Goal: Task Accomplishment & Management: Use online tool/utility

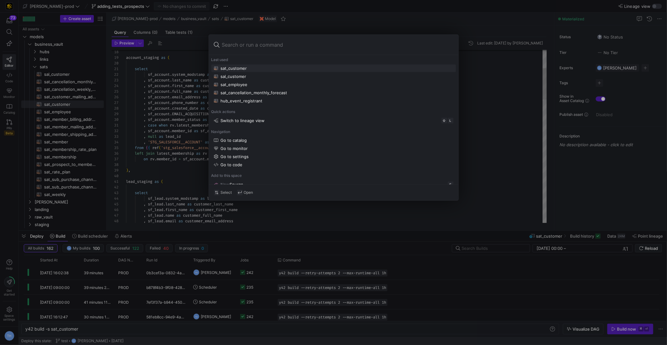
click at [163, 176] on div at bounding box center [333, 172] width 667 height 345
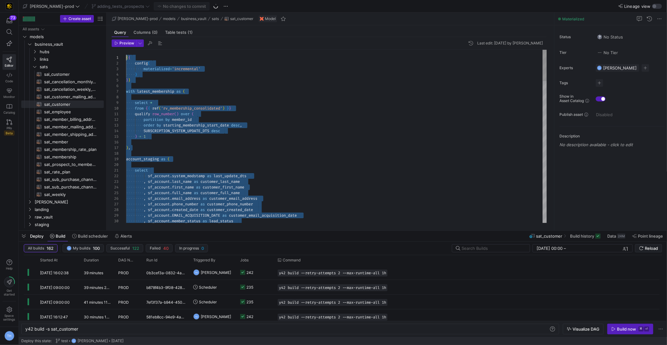
drag, startPoint x: 274, startPoint y: 212, endPoint x: 40, endPoint y: -31, distance: 337.0
type textarea "select sf_account.system_modstamp as last_update_dts , sf_account.last_name as …"
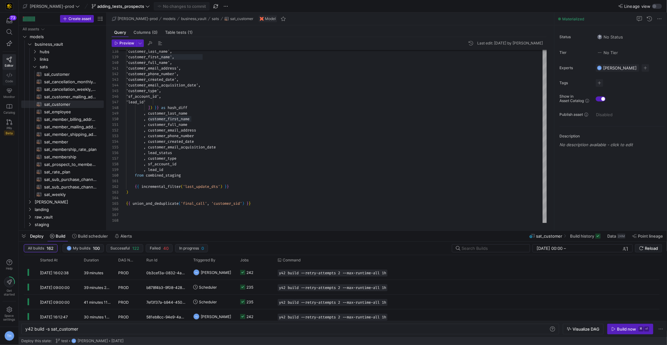
click at [8, 74] on icon at bounding box center [10, 75] width 6 height 6
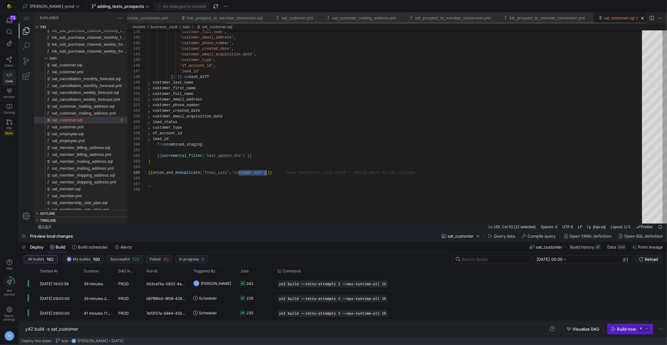
scroll to position [0, 121]
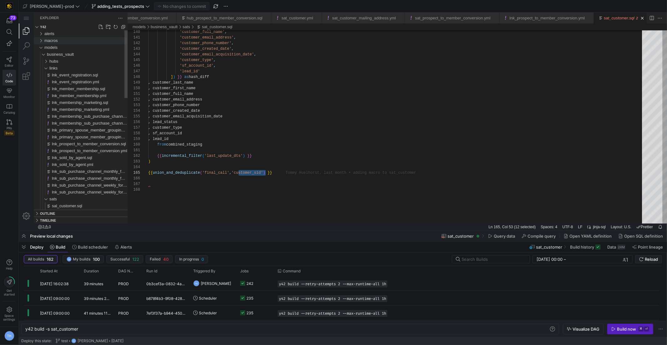
click at [81, 39] on div "macros" at bounding box center [85, 40] width 83 height 7
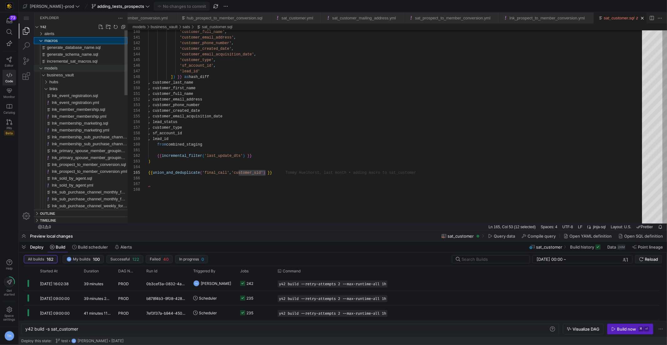
click at [95, 65] on div "models" at bounding box center [85, 68] width 83 height 7
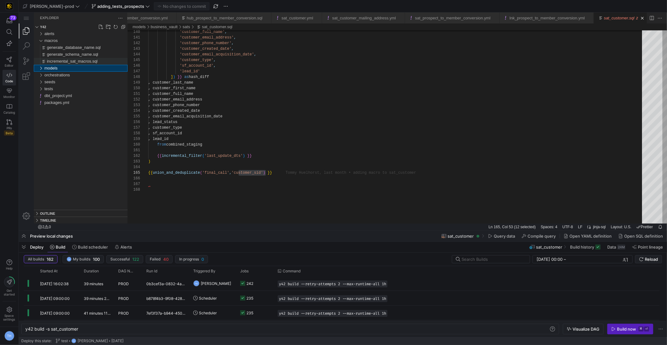
click at [94, 63] on span "incremental_sat_macros.sql" at bounding box center [72, 61] width 51 height 5
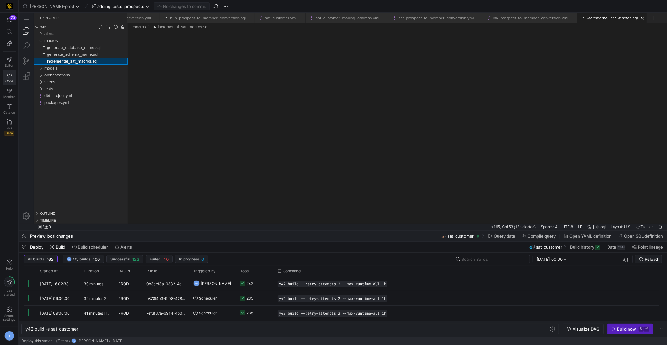
scroll to position [0, 137]
type textarea "y42 build"
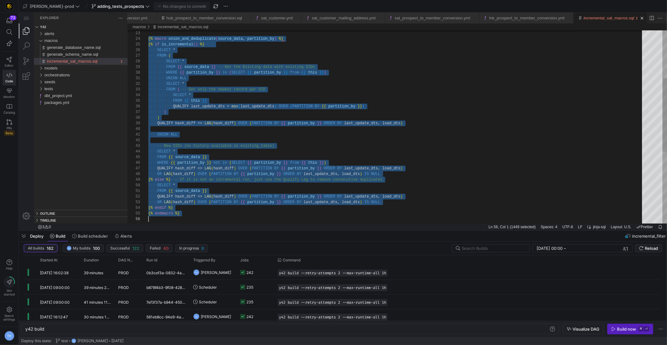
scroll to position [17, 0]
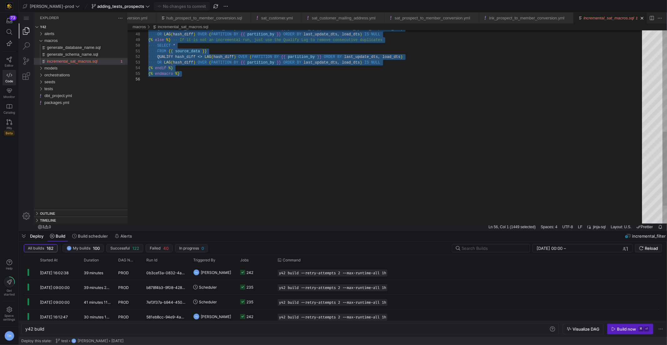
drag, startPoint x: 148, startPoint y: 48, endPoint x: 212, endPoint y: 79, distance: 70.5
type textarea "FROM {{ source_data }} QUALIFY hash_diff <> LAG(hash_diff) OVER (PARTITION BY {…"
click at [212, 79] on div "·‌·‌·‌·‌ QUALIFY ·‌ hash_diff ·‌ <> ·‌ LAG ( hash_diff ) ·‌ OVER ·‌ ( PARTITION…" at bounding box center [397, 18] width 498 height 503
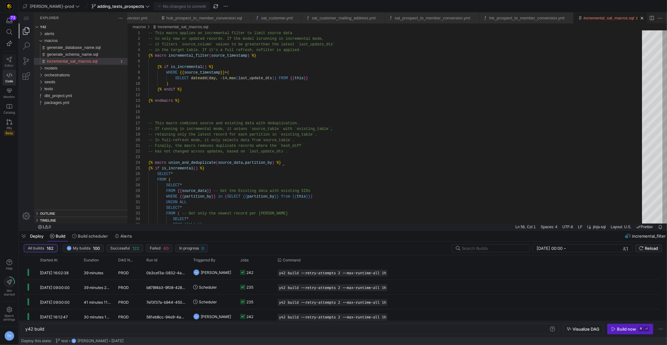
click at [7, 58] on icon at bounding box center [9, 60] width 5 height 6
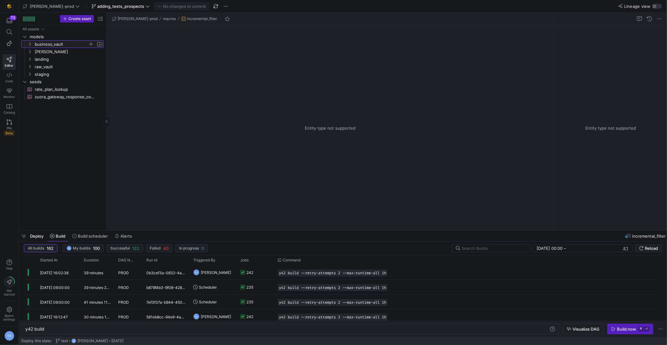
click at [64, 44] on span "business_vault" at bounding box center [61, 44] width 53 height 7
click at [32, 17] on div at bounding box center [32, 17] width 1 height 1
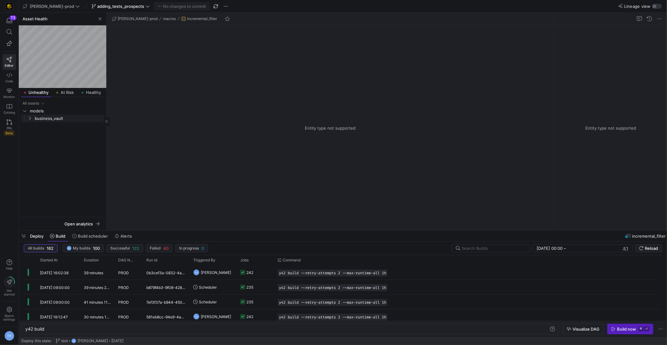
click at [54, 115] on span "business_vault" at bounding box center [69, 118] width 68 height 7
click at [59, 126] on span "links" at bounding box center [71, 125] width 63 height 7
click at [63, 135] on span "lnk_prospect_to_member_conversion​​​​​​​​​​" at bounding box center [70, 133] width 53 height 7
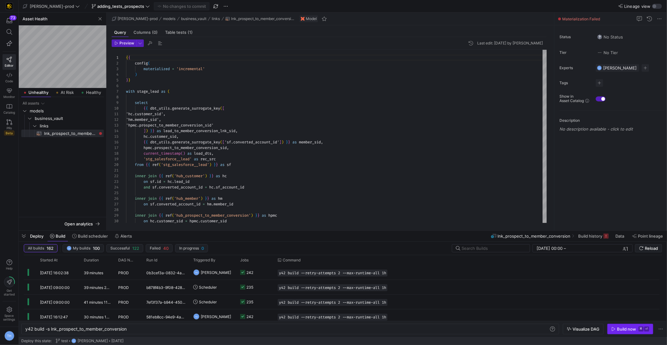
click at [621, 329] on div "Build now" at bounding box center [626, 328] width 19 height 5
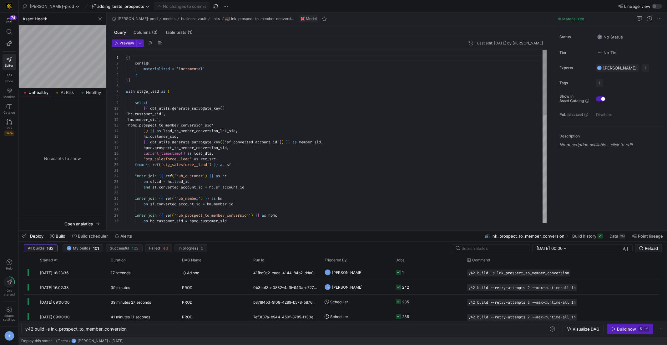
scroll to position [45, 23]
click at [205, 104] on div "on hc . customer_sid = hpmc . customer_sid on sf . converted_account_id = hm . …" at bounding box center [336, 280] width 421 height 461
click at [96, 18] on span "button" at bounding box center [100, 19] width 8 height 8
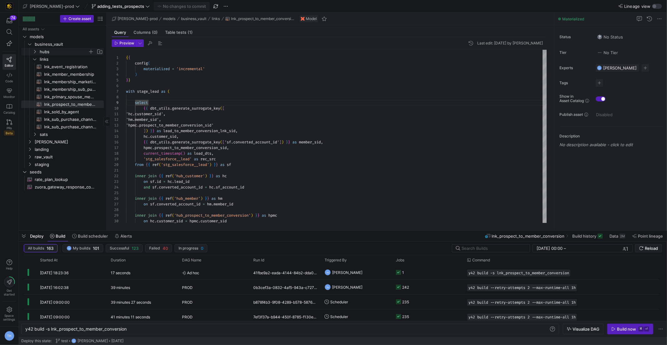
click at [62, 51] on span "hubs" at bounding box center [64, 51] width 48 height 7
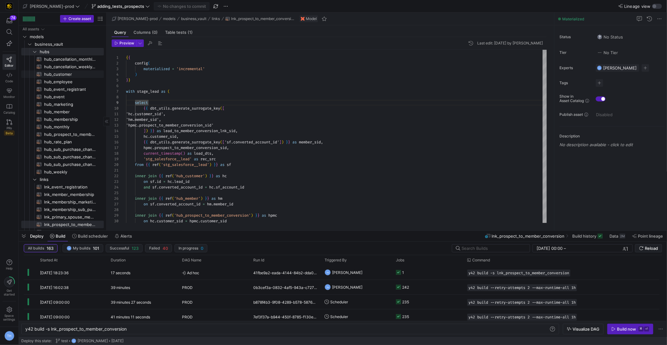
click at [69, 75] on span "hub_customer​​​​​​​​​​" at bounding box center [70, 74] width 53 height 7
type textarea "y42 build -s hub_customer"
type textarea "{{ config( materialized='incremental' ) }} with leads as ( select id as lead_id"
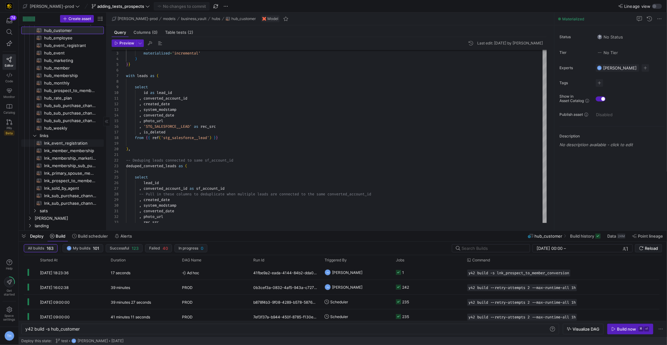
scroll to position [73, 0]
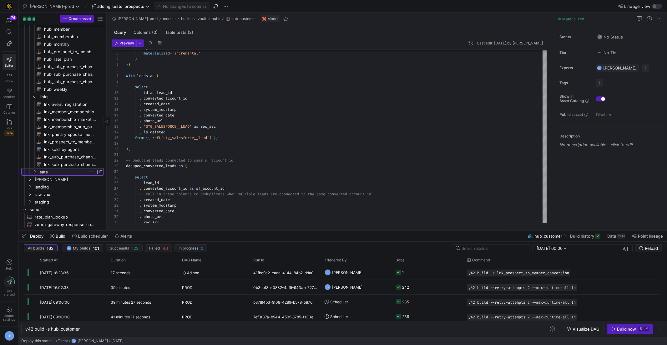
click at [64, 170] on span "sats" at bounding box center [64, 171] width 48 height 7
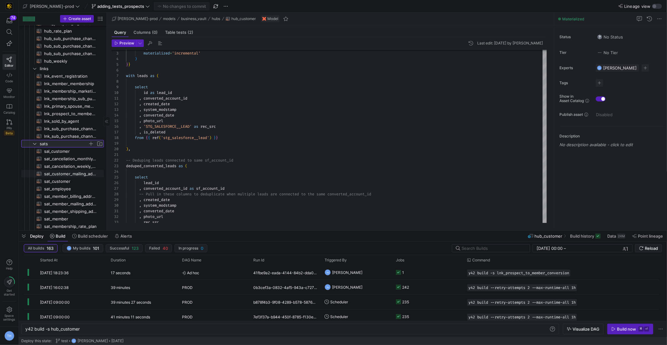
scroll to position [112, 0]
click at [76, 180] on span "sat_customer​​​​​​​​​​" at bounding box center [70, 179] width 53 height 7
type textarea "y42 build -s sat_customer"
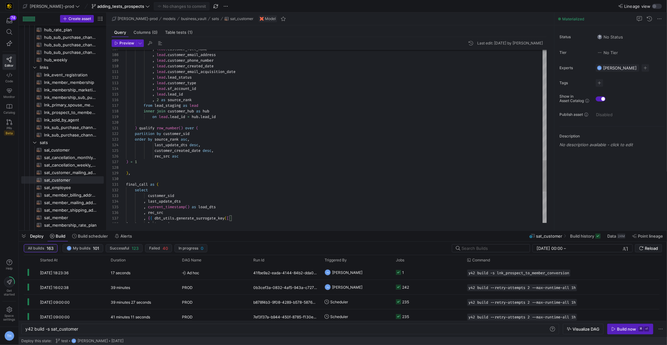
scroll to position [0, 13]
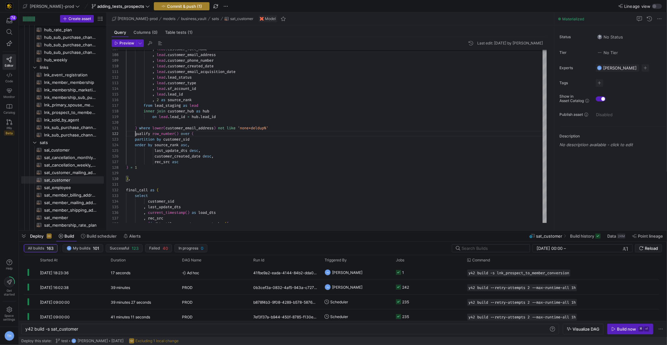
type textarea ") where lower(customer_email_address) not like 'none+deldup%' qualify row_numbe…"
click at [169, 5] on span "Commit & push (1)" at bounding box center [184, 6] width 35 height 5
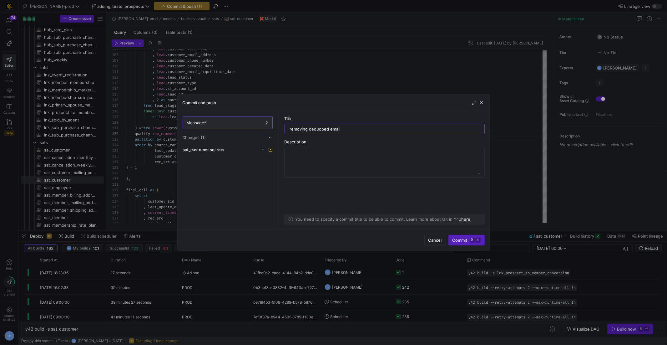
type input "removing deduoped emails"
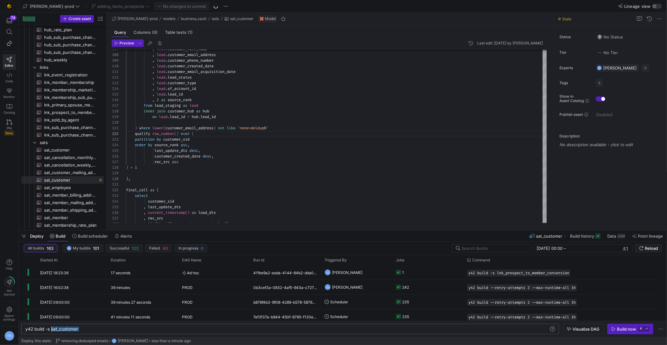
drag, startPoint x: 108, startPoint y: 328, endPoint x: 52, endPoint y: 328, distance: 56.6
click at [52, 328] on div "y42 build -s sat_customer" at bounding box center [287, 328] width 525 height 5
type textarea "y42 build -s hub_customer+"
click at [628, 330] on div "Build now" at bounding box center [626, 328] width 19 height 5
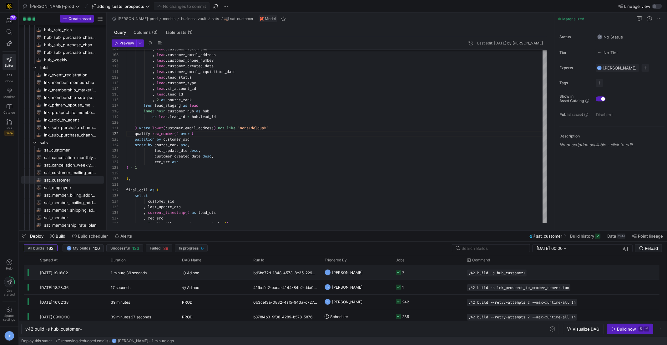
click at [379, 272] on y42-orchestration-triggered-by "TH [PERSON_NAME]" at bounding box center [357, 272] width 64 height 14
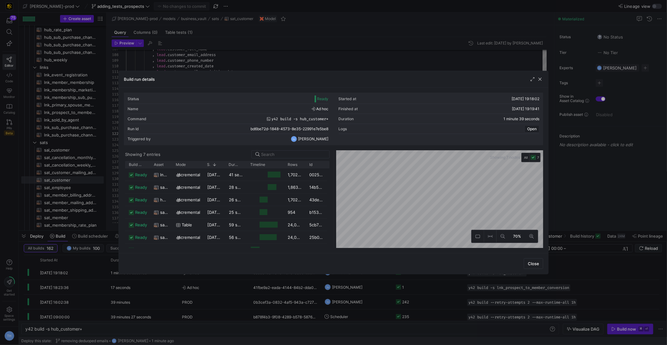
scroll to position [1, 0]
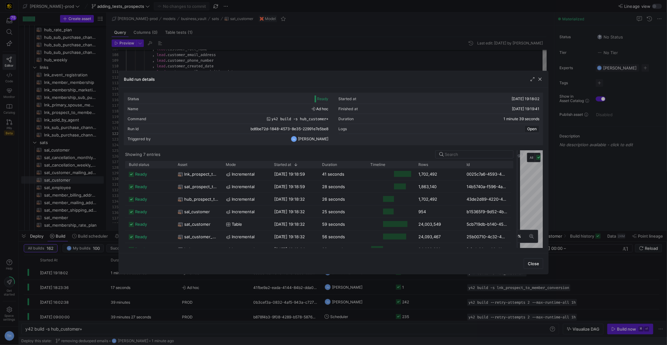
drag, startPoint x: 334, startPoint y: 189, endPoint x: 518, endPoint y: 182, distance: 183.2
click at [518, 182] on div at bounding box center [517, 199] width 3 height 98
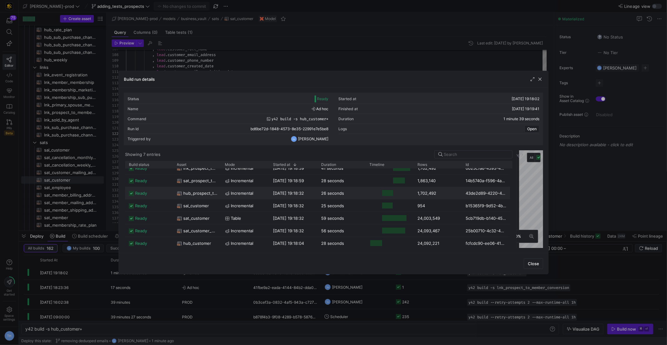
scroll to position [7, 0]
click at [392, 43] on div at bounding box center [333, 172] width 667 height 345
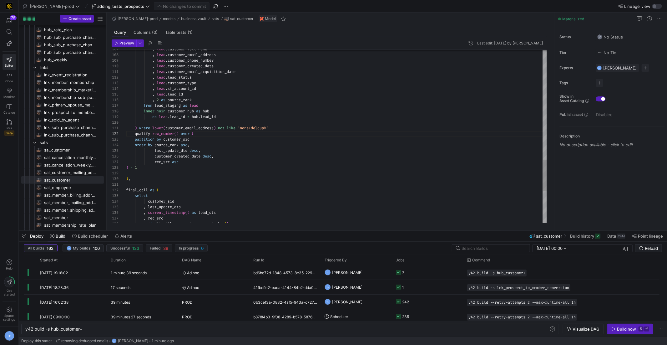
type textarea ") --where lower(customer_email_address) not like 'none+deldup%' qualify row_num…"
click at [174, 4] on span "Commit & push (1)" at bounding box center [184, 6] width 35 height 5
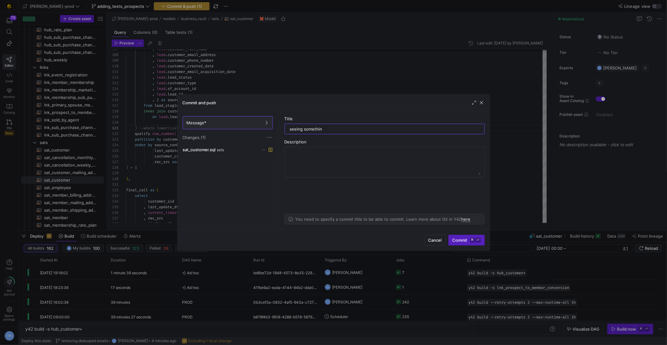
type input "seeing something"
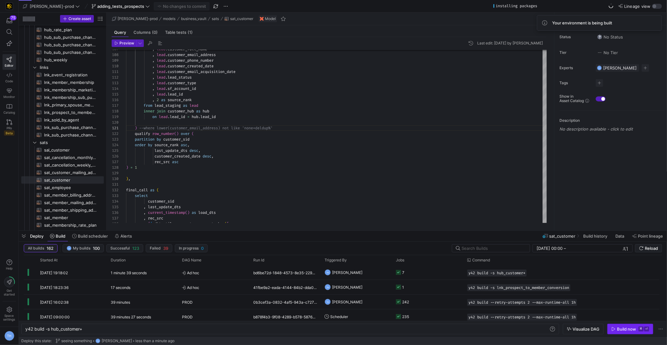
click at [619, 325] on span "button" at bounding box center [630, 329] width 45 height 10
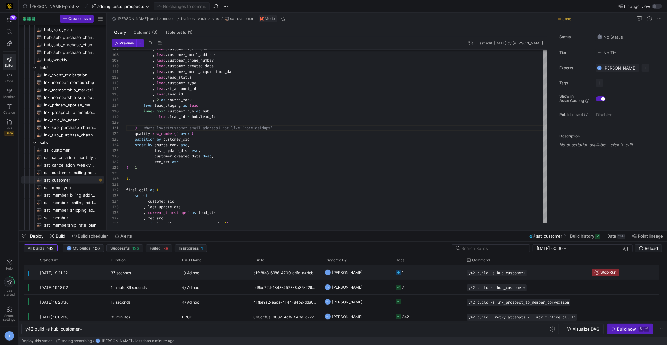
click at [432, 270] on y42-job-status-cell-renderer "1" at bounding box center [428, 272] width 64 height 14
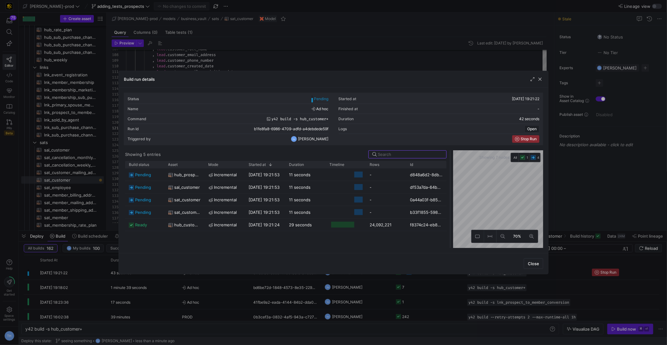
drag, startPoint x: 334, startPoint y: 192, endPoint x: 451, endPoint y: 192, distance: 117.0
click at [451, 192] on div at bounding box center [450, 199] width 3 height 98
click at [419, 58] on div at bounding box center [333, 172] width 667 height 345
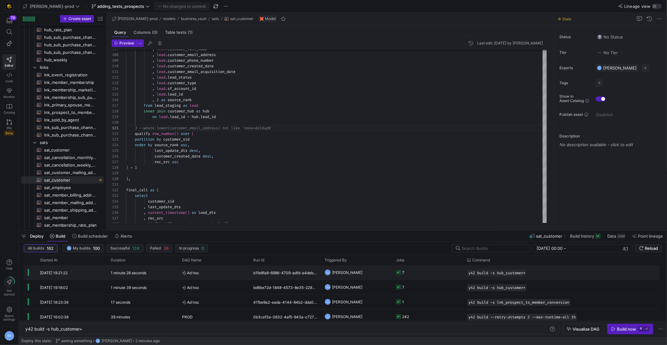
click at [208, 270] on span "Ad hoc" at bounding box center [214, 272] width 64 height 15
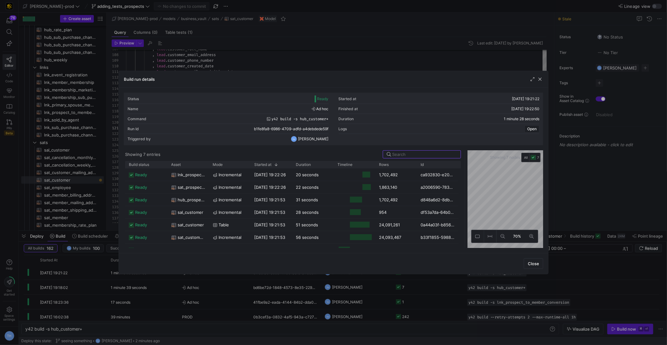
drag, startPoint x: 333, startPoint y: 176, endPoint x: 463, endPoint y: 174, distance: 130.8
click at [464, 174] on div at bounding box center [465, 199] width 3 height 98
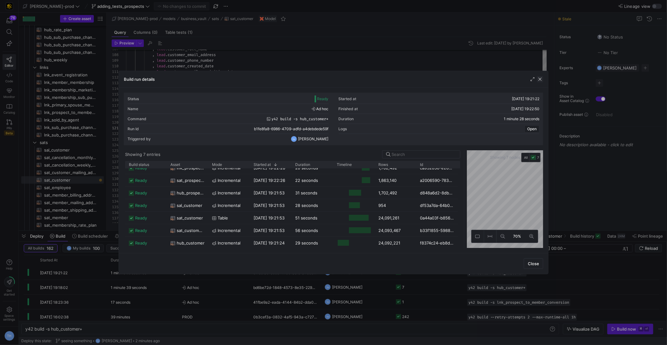
click at [539, 80] on span "button" at bounding box center [540, 79] width 6 height 6
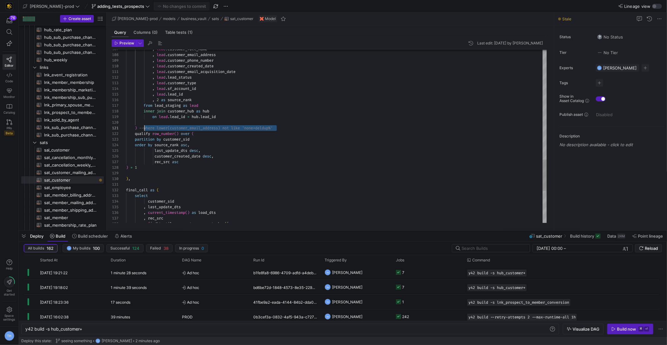
scroll to position [0, 13]
drag, startPoint x: 295, startPoint y: 125, endPoint x: 140, endPoint y: 128, distance: 155.5
type textarea ") qualify row_number() over ( partition by customer_sid order by source_rank as…"
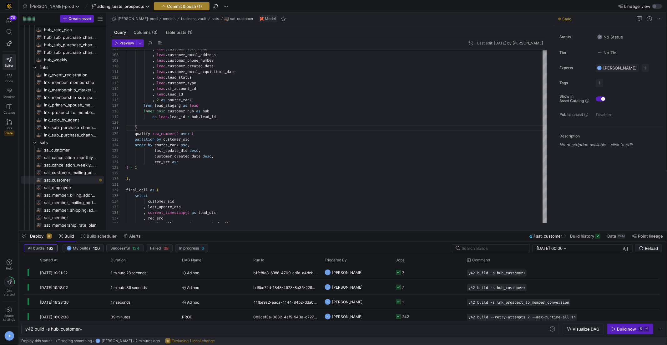
click at [167, 4] on span "Commit & push (1)" at bounding box center [184, 6] width 35 height 5
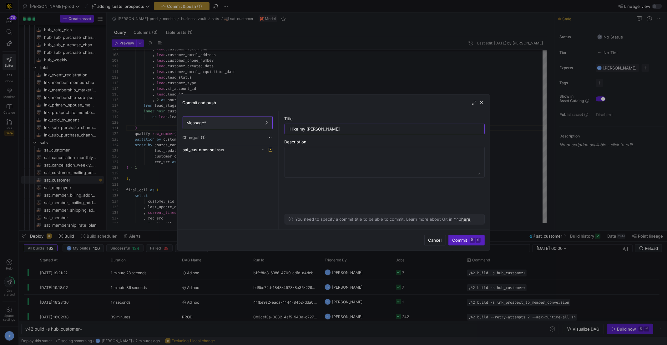
type input "I like my change"
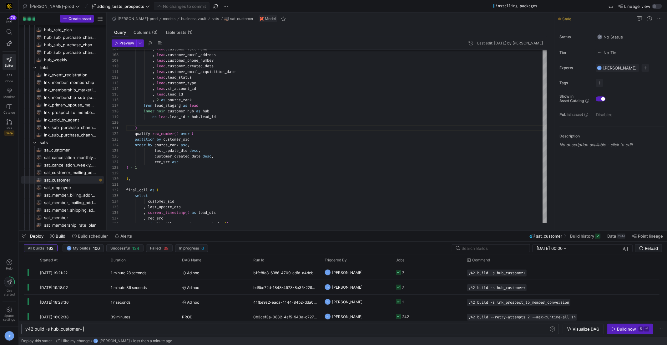
click at [115, 330] on div "y42 build -s hub_customer+" at bounding box center [287, 328] width 525 height 5
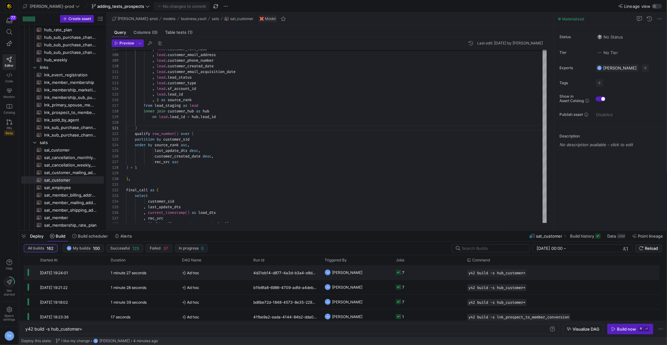
click at [219, 267] on span "Ad hoc" at bounding box center [214, 272] width 64 height 15
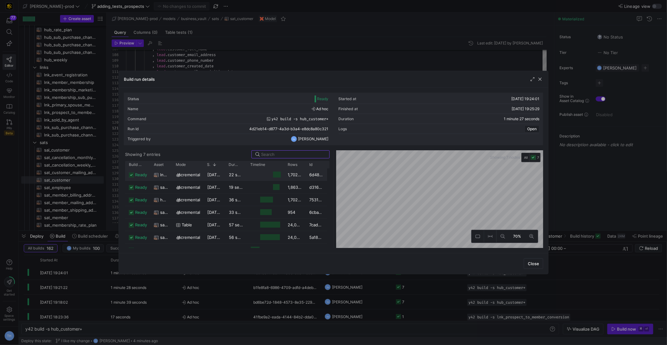
click at [225, 172] on span "[DATE] 19:25:06" at bounding box center [223, 174] width 32 height 5
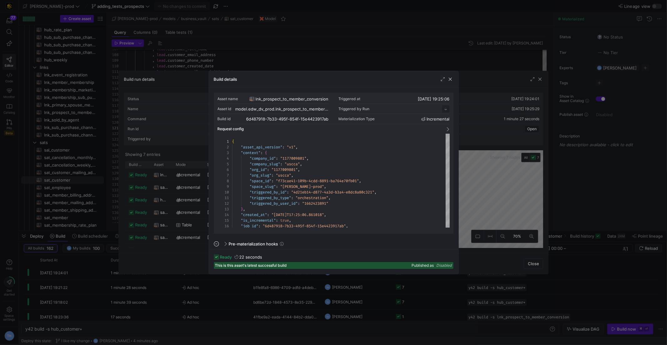
scroll to position [56, 0]
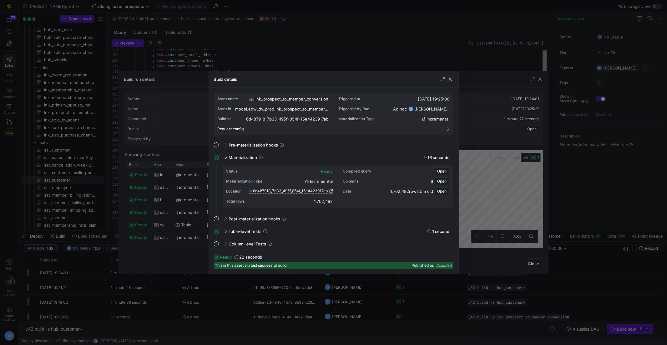
click at [452, 79] on span "button" at bounding box center [450, 79] width 6 height 6
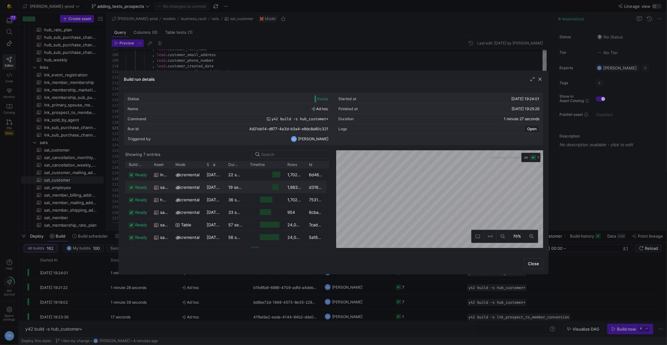
click at [185, 187] on span "incremental" at bounding box center [188, 187] width 23 height 12
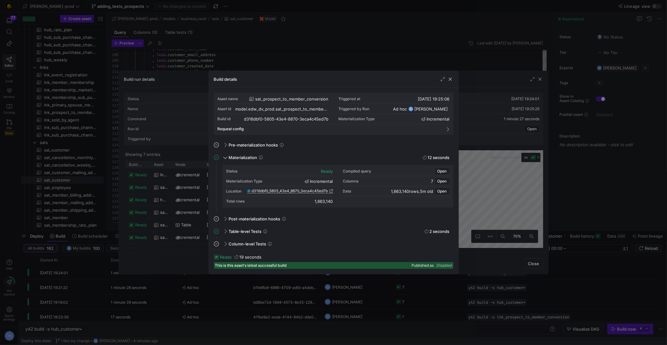
click at [458, 80] on div "Build details" at bounding box center [334, 79] width 250 height 17
click at [450, 79] on span "button" at bounding box center [450, 79] width 6 height 6
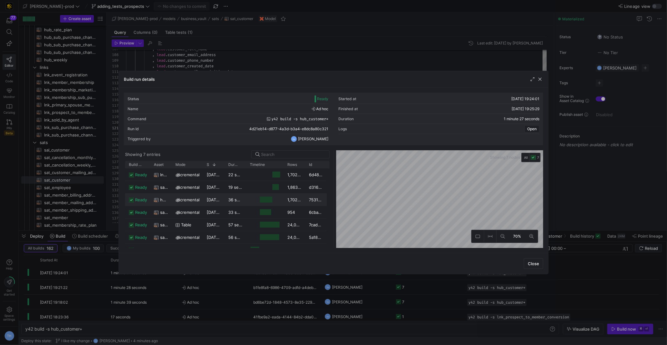
click at [191, 198] on span "incremental" at bounding box center [188, 200] width 23 height 12
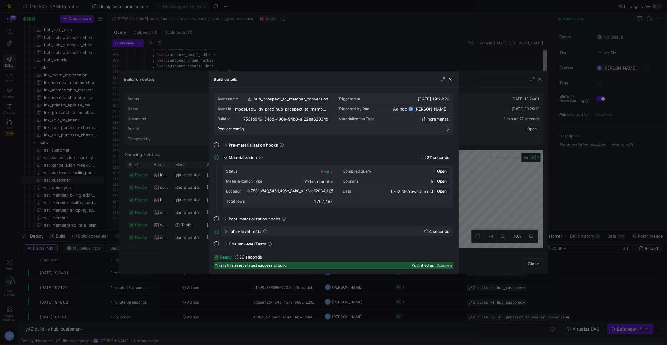
click at [280, 229] on div "Table-level Tests 4 seconds" at bounding box center [338, 231] width 232 height 10
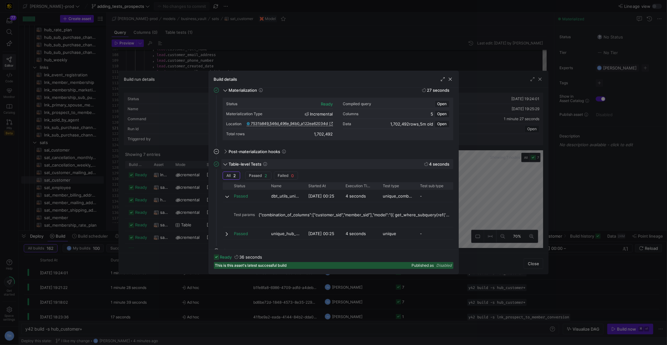
scroll to position [68, 0]
click at [449, 78] on span "button" at bounding box center [450, 79] width 6 height 6
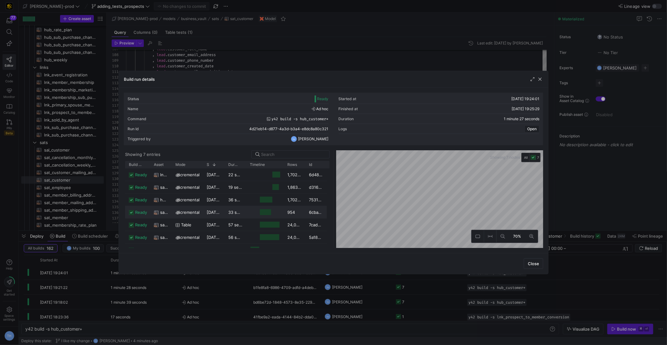
click at [247, 207] on div "Press SPACE to select this row." at bounding box center [265, 212] width 38 height 12
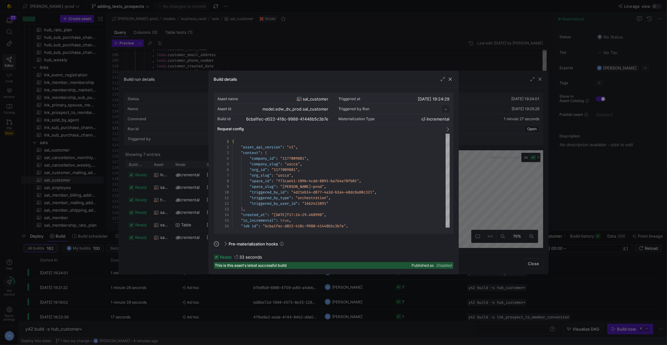
scroll to position [56, 0]
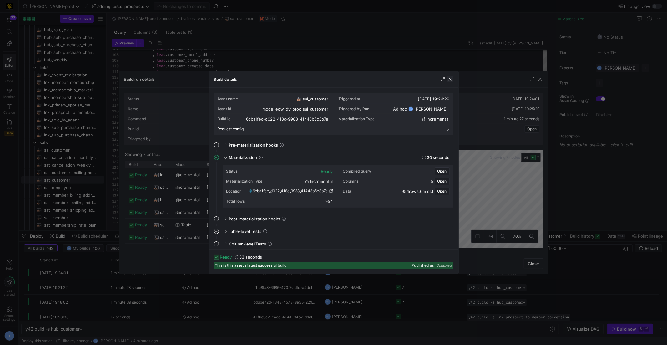
click at [450, 79] on span "button" at bounding box center [450, 79] width 6 height 6
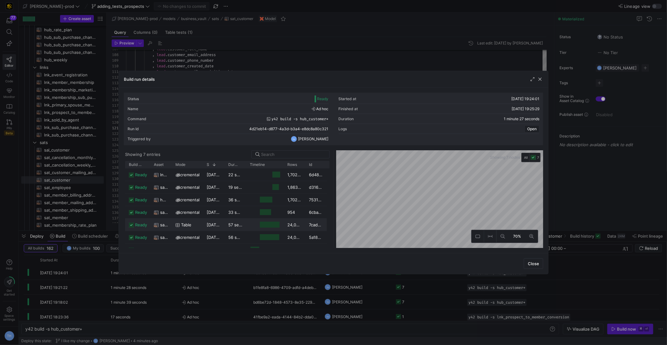
click at [239, 222] on y42-duration "57 seconds" at bounding box center [239, 224] width 23 height 5
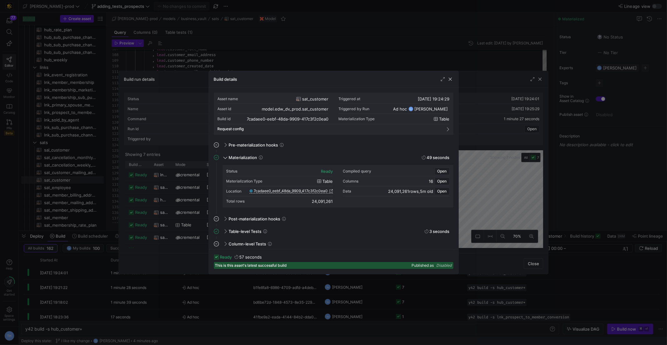
scroll to position [1, 0]
click at [262, 227] on span "Table-level Tests" at bounding box center [245, 229] width 33 height 5
click at [254, 227] on span "Table-level Tests" at bounding box center [245, 229] width 33 height 5
click at [452, 81] on span "button" at bounding box center [450, 79] width 6 height 6
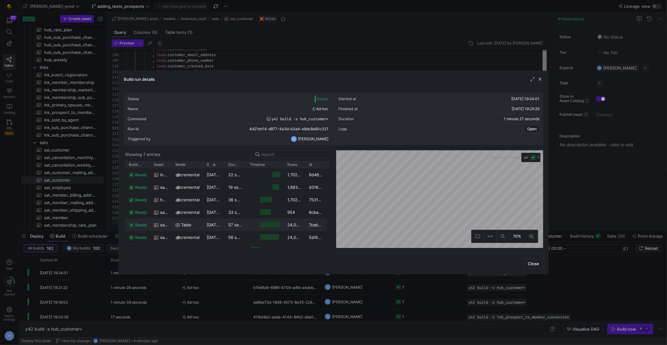
click at [240, 228] on div "57 seconds" at bounding box center [236, 224] width 22 height 12
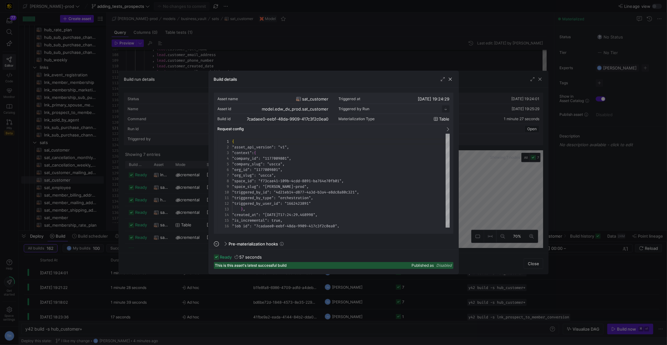
scroll to position [56, 0]
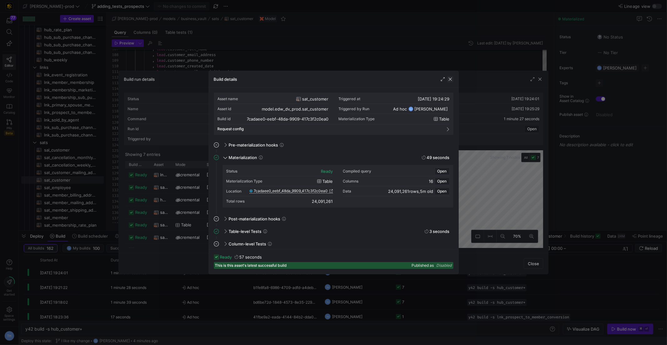
click at [451, 81] on span "button" at bounding box center [450, 79] width 6 height 6
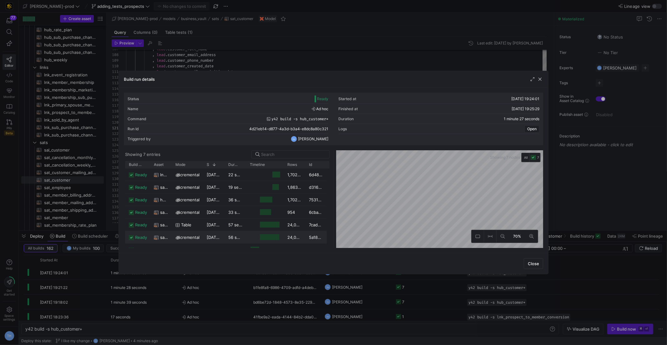
click at [240, 230] on div "57 seconds" at bounding box center [236, 224] width 22 height 12
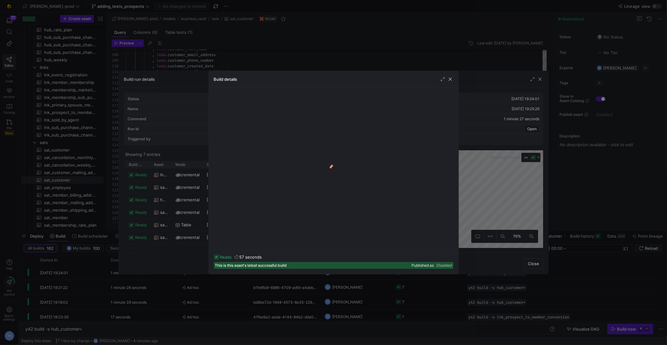
click at [186, 226] on div at bounding box center [333, 172] width 667 height 345
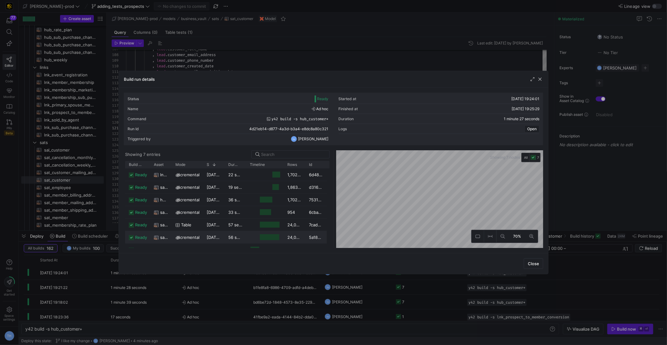
click at [239, 233] on div "56 seconds" at bounding box center [236, 237] width 22 height 12
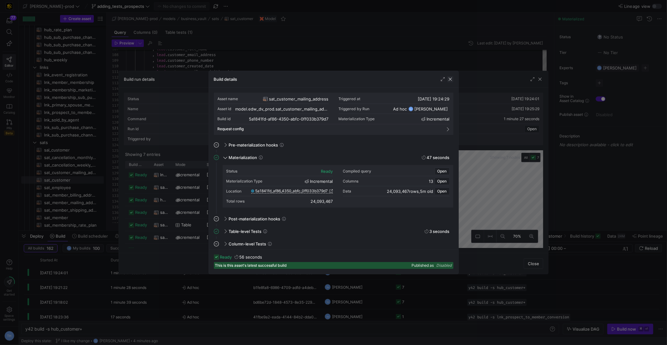
click at [453, 81] on span "button" at bounding box center [450, 79] width 6 height 6
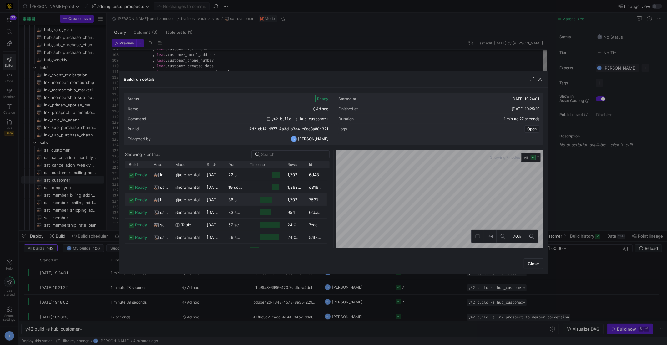
scroll to position [7, 0]
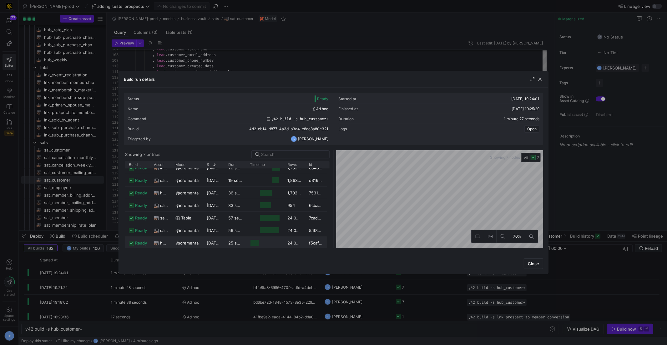
click at [268, 240] on y42-job-duration-timeline-cell-renderer "Press SPACE to select this row." at bounding box center [265, 243] width 30 height 12
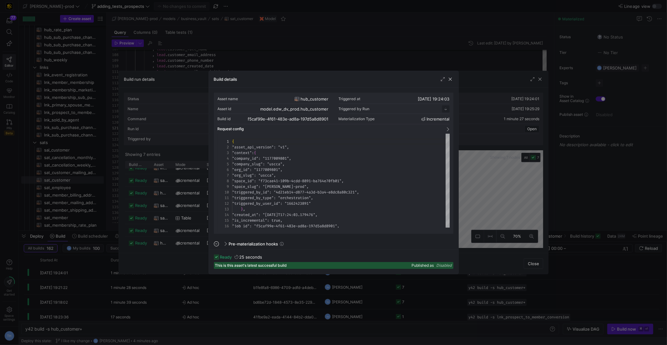
scroll to position [56, 0]
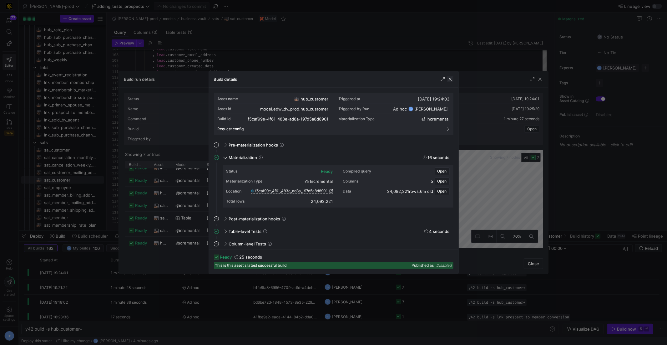
click at [453, 78] on span "button" at bounding box center [450, 79] width 6 height 6
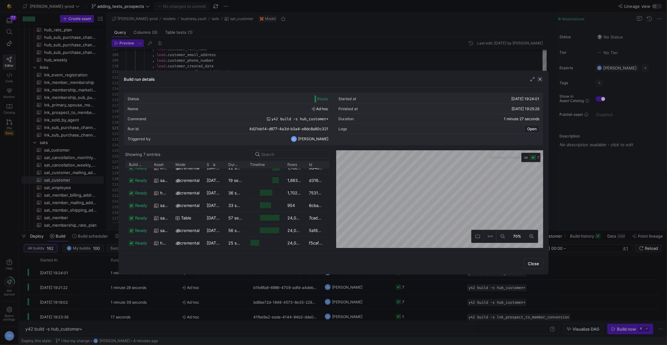
click at [538, 78] on span "button" at bounding box center [540, 79] width 6 height 6
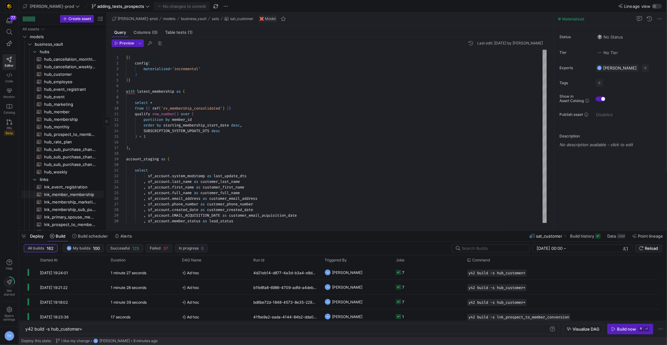
scroll to position [0, 0]
click at [64, 43] on span "business_vault" at bounding box center [61, 44] width 53 height 7
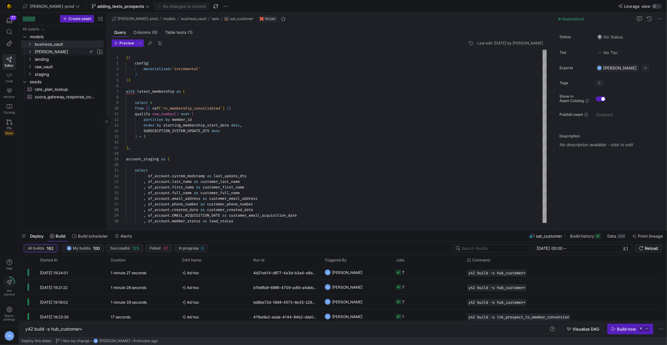
click at [60, 52] on span "[PERSON_NAME]" at bounding box center [61, 51] width 53 height 7
click at [61, 57] on span "dimensions" at bounding box center [64, 59] width 48 height 7
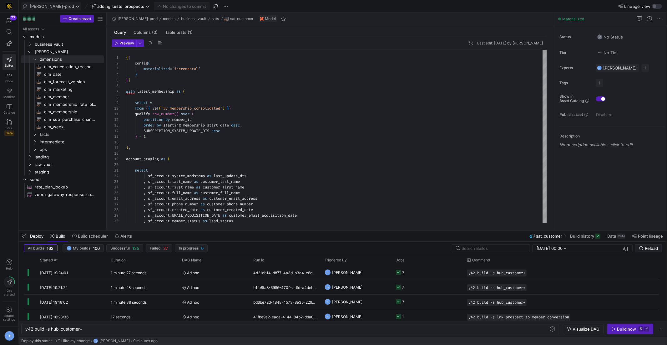
click at [50, 4] on span "[PERSON_NAME]-prod" at bounding box center [52, 6] width 44 height 5
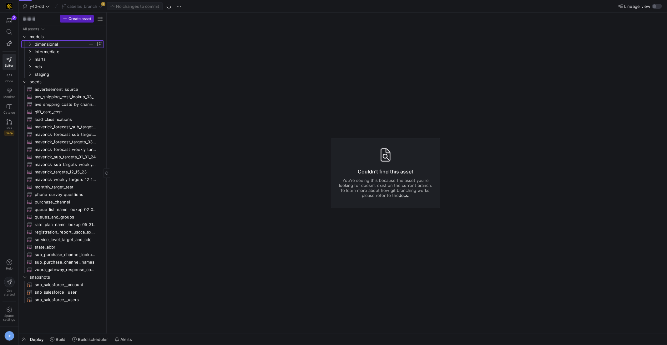
click at [57, 44] on span "dimensional" at bounding box center [61, 44] width 53 height 7
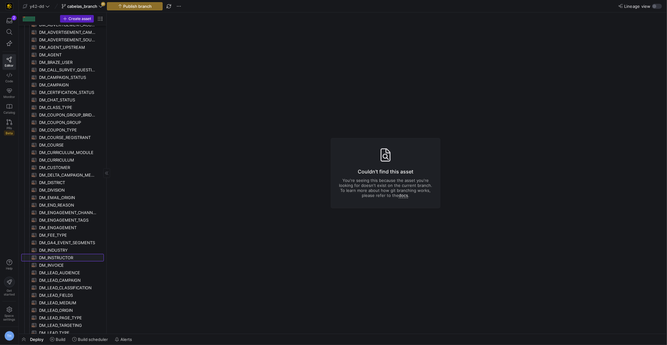
click at [65, 256] on span "DM_INSTRUCTOR​​​​​​​​​​" at bounding box center [68, 257] width 58 height 7
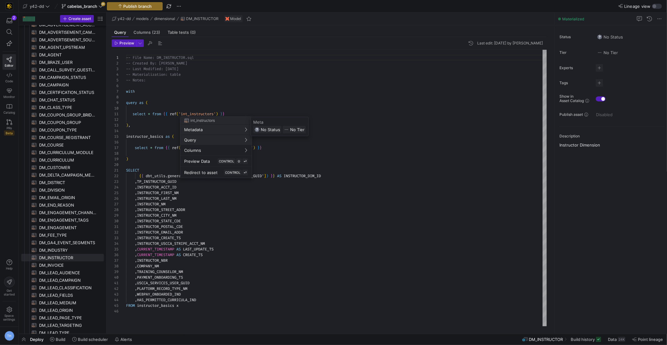
scroll to position [56, 0]
click at [273, 103] on div at bounding box center [333, 172] width 667 height 345
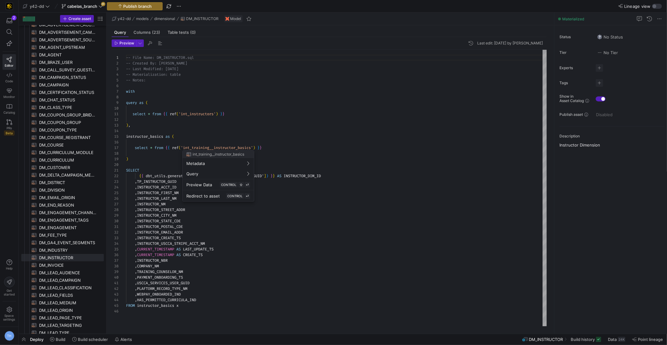
click at [239, 129] on div at bounding box center [333, 172] width 667 height 345
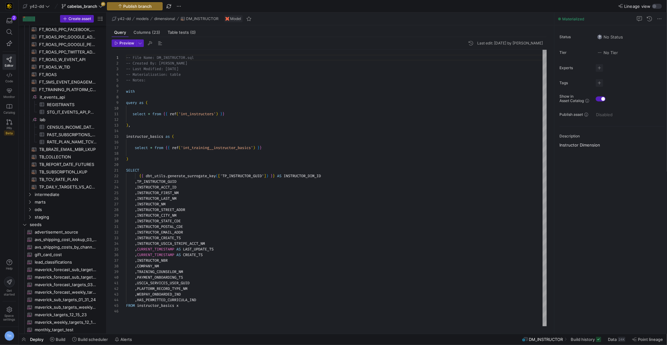
scroll to position [884, 0]
click at [60, 194] on span "intermediate" at bounding box center [61, 196] width 53 height 7
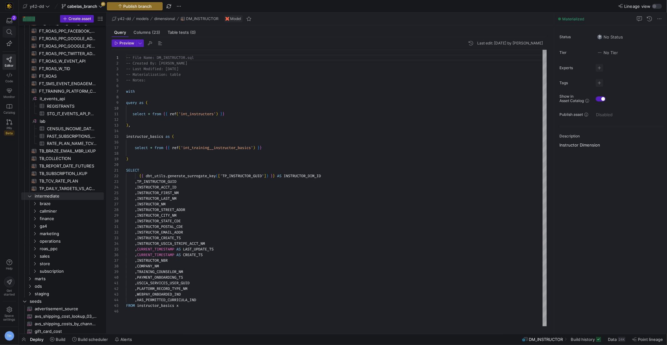
click at [9, 32] on icon at bounding box center [10, 32] width 6 height 6
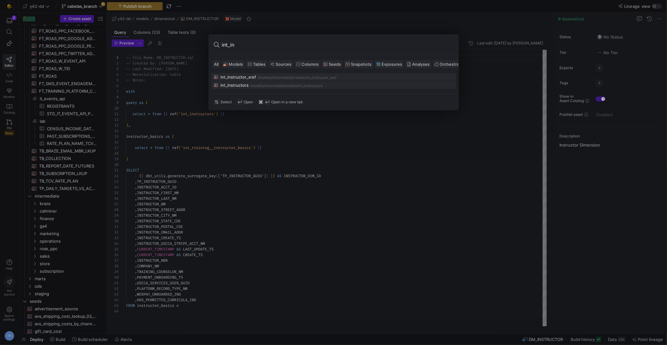
type input "int_in"
click at [232, 83] on div "int_instructors" at bounding box center [235, 85] width 28 height 5
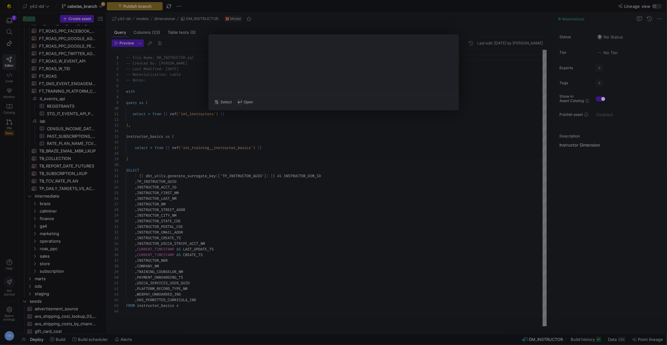
type textarea "-- File Name: int_instructors.sql -- Created By: Bret Harvestine -- Last Modifi…"
